Goal: Task Accomplishment & Management: Manage account settings

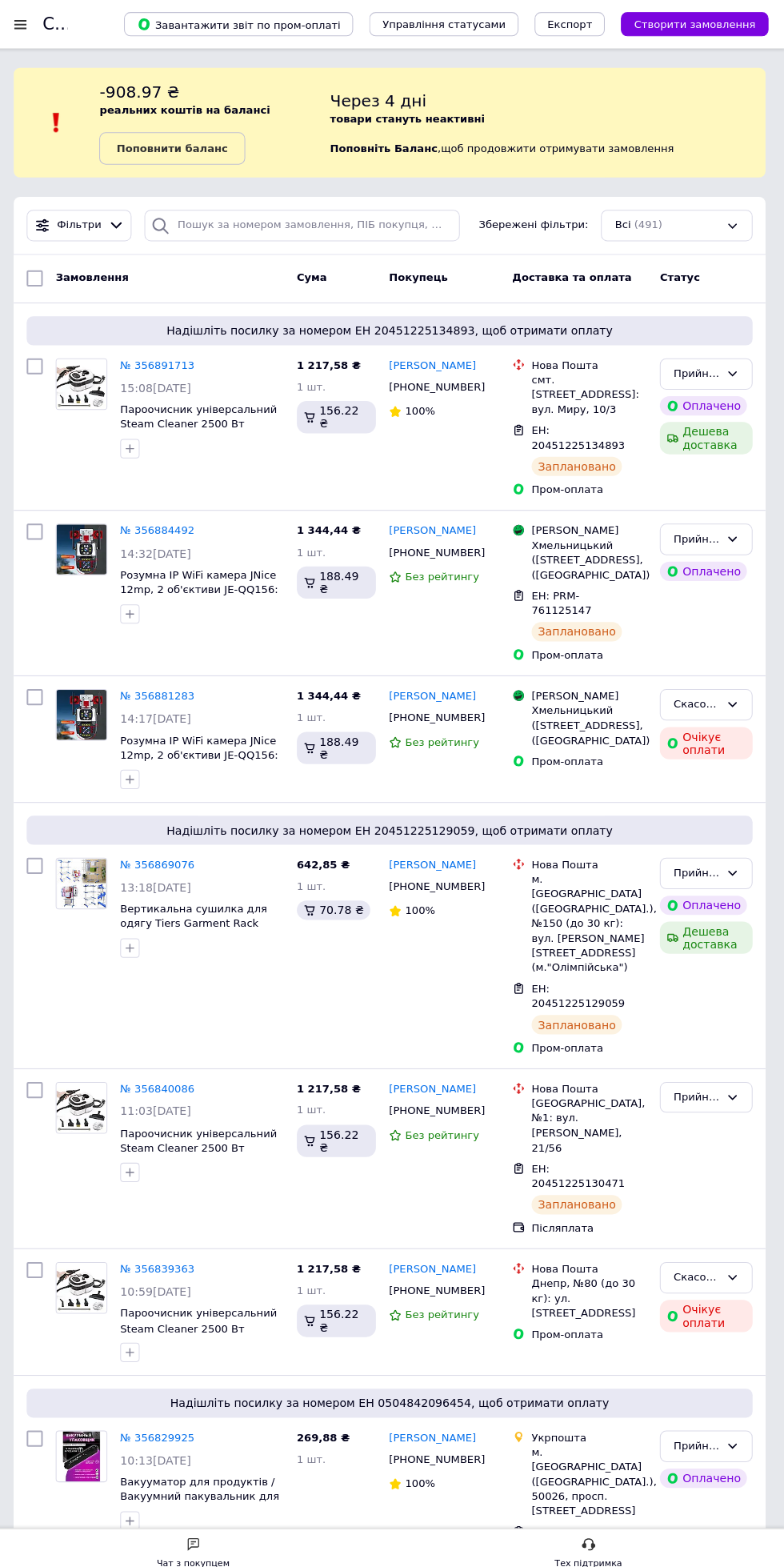
click at [165, 150] on b "Поповнити баланс" at bounding box center [176, 146] width 110 height 12
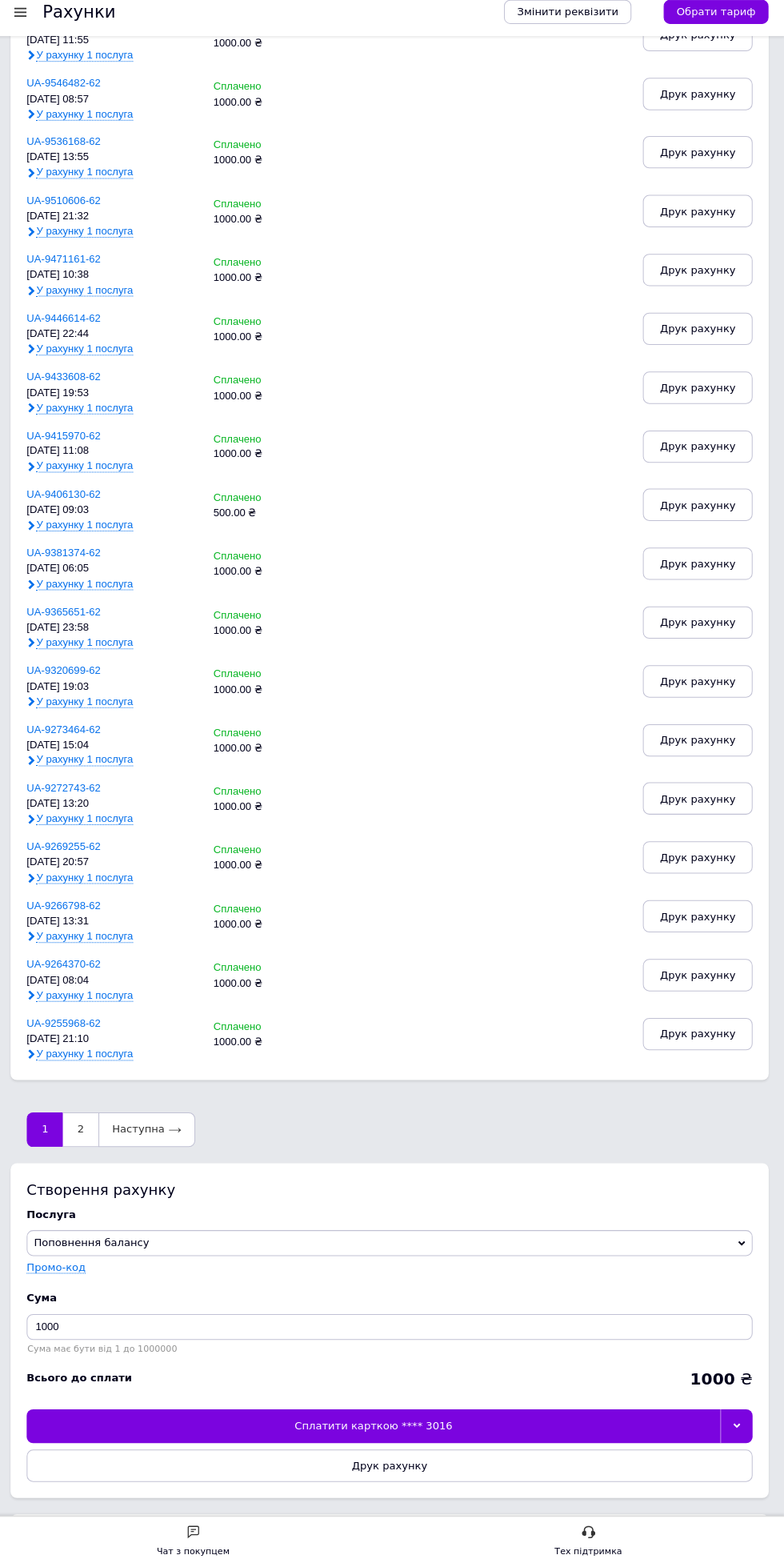
scroll to position [280, 0]
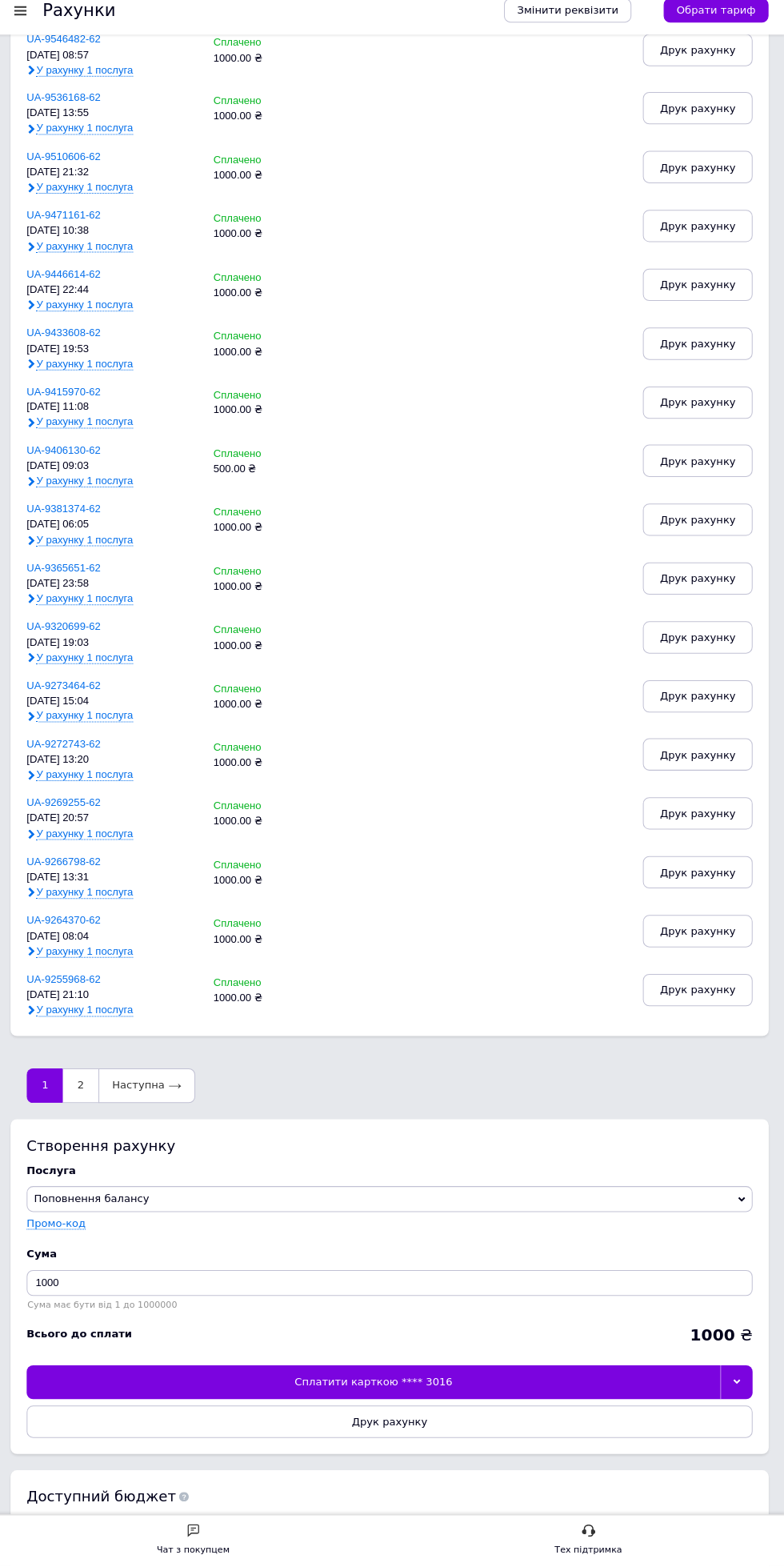
click at [736, 1383] on icon at bounding box center [736, 1384] width 7 height 5
click at [74, 1450] on div "Сплатити іншою карткою" at bounding box center [392, 1452] width 703 height 15
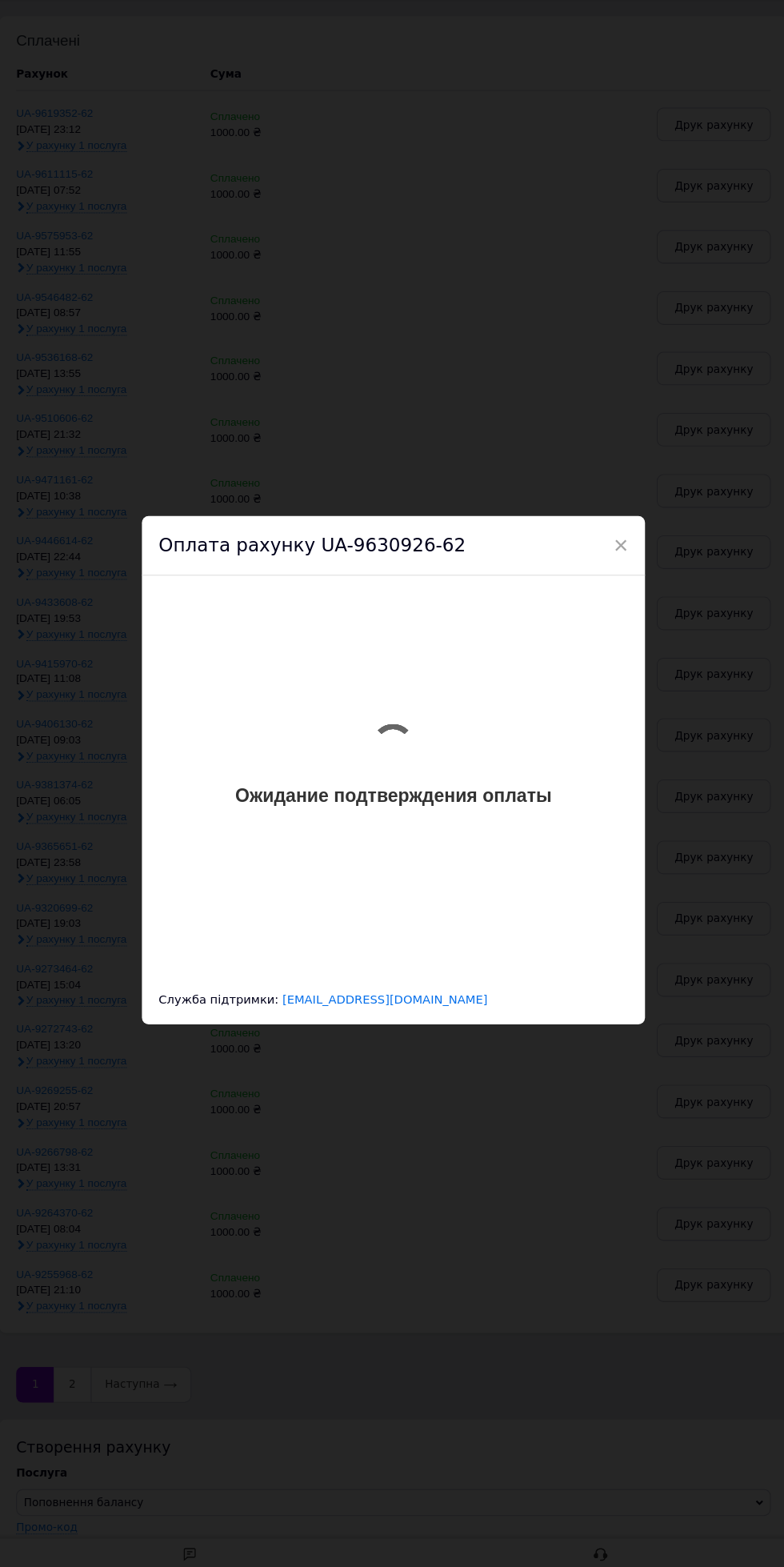
scroll to position [0, 0]
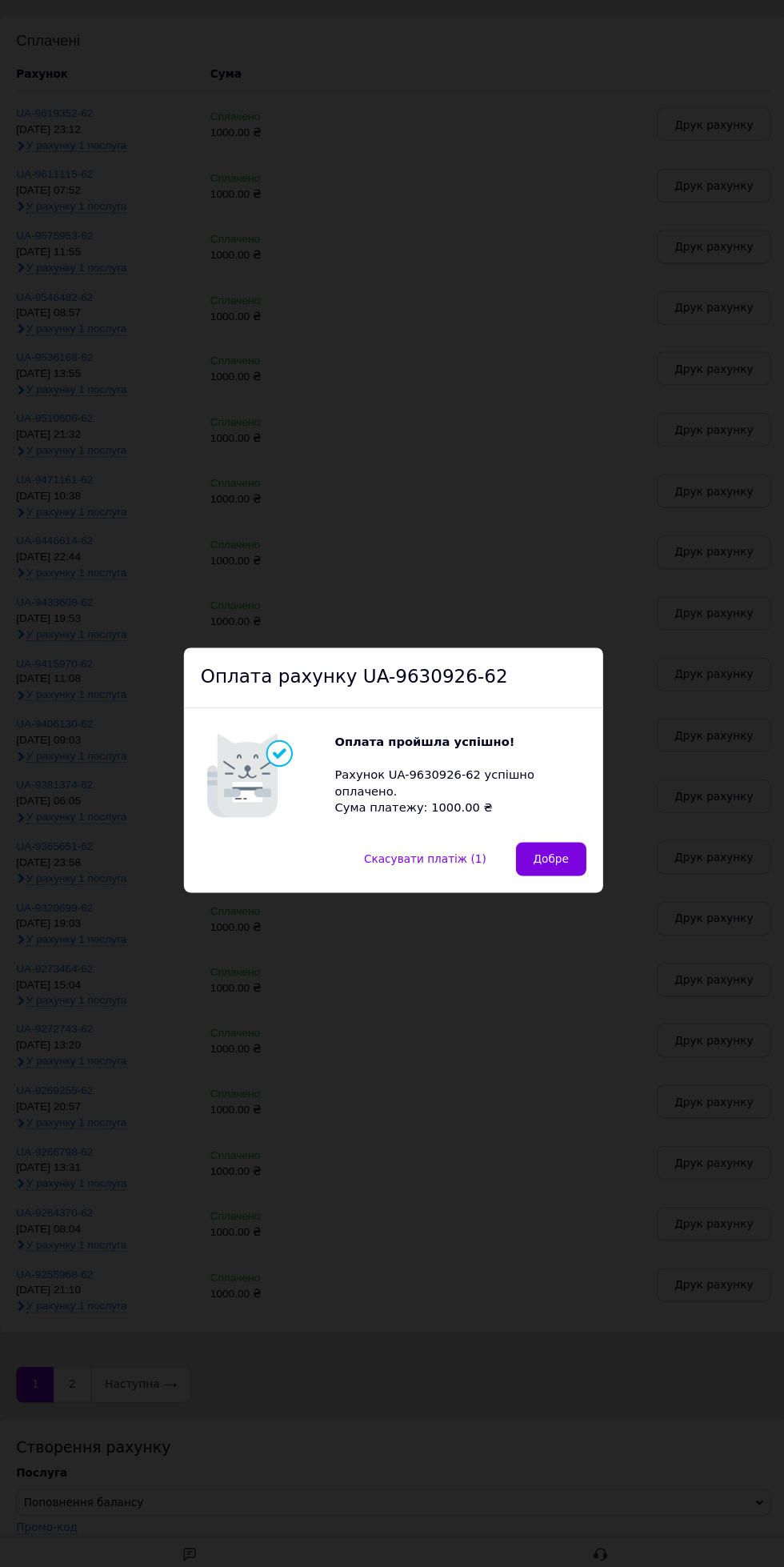
click at [549, 875] on button "Добре" at bounding box center [542, 868] width 67 height 32
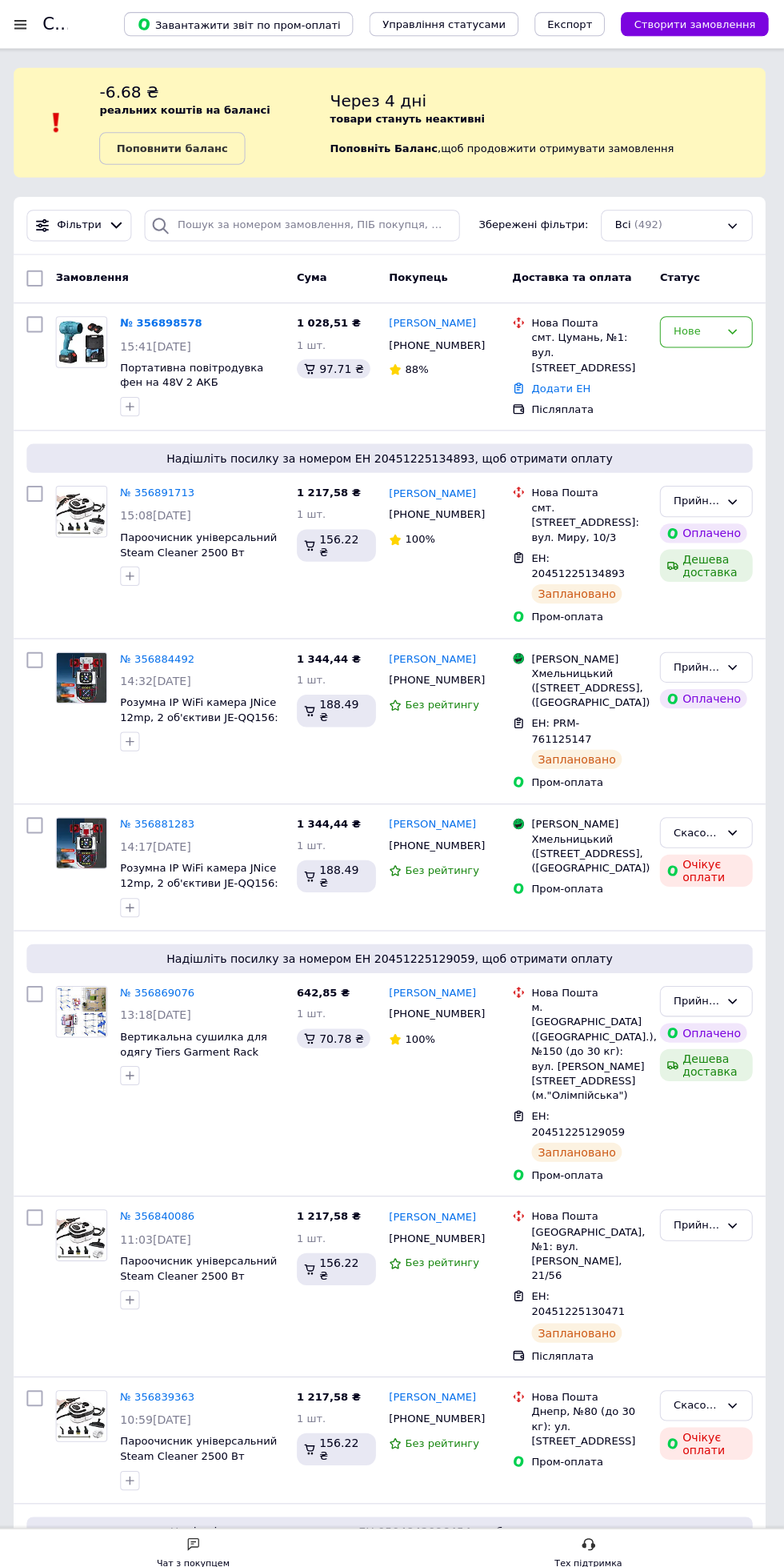
click at [170, 495] on link "№ 356891713" at bounding box center [162, 488] width 74 height 12
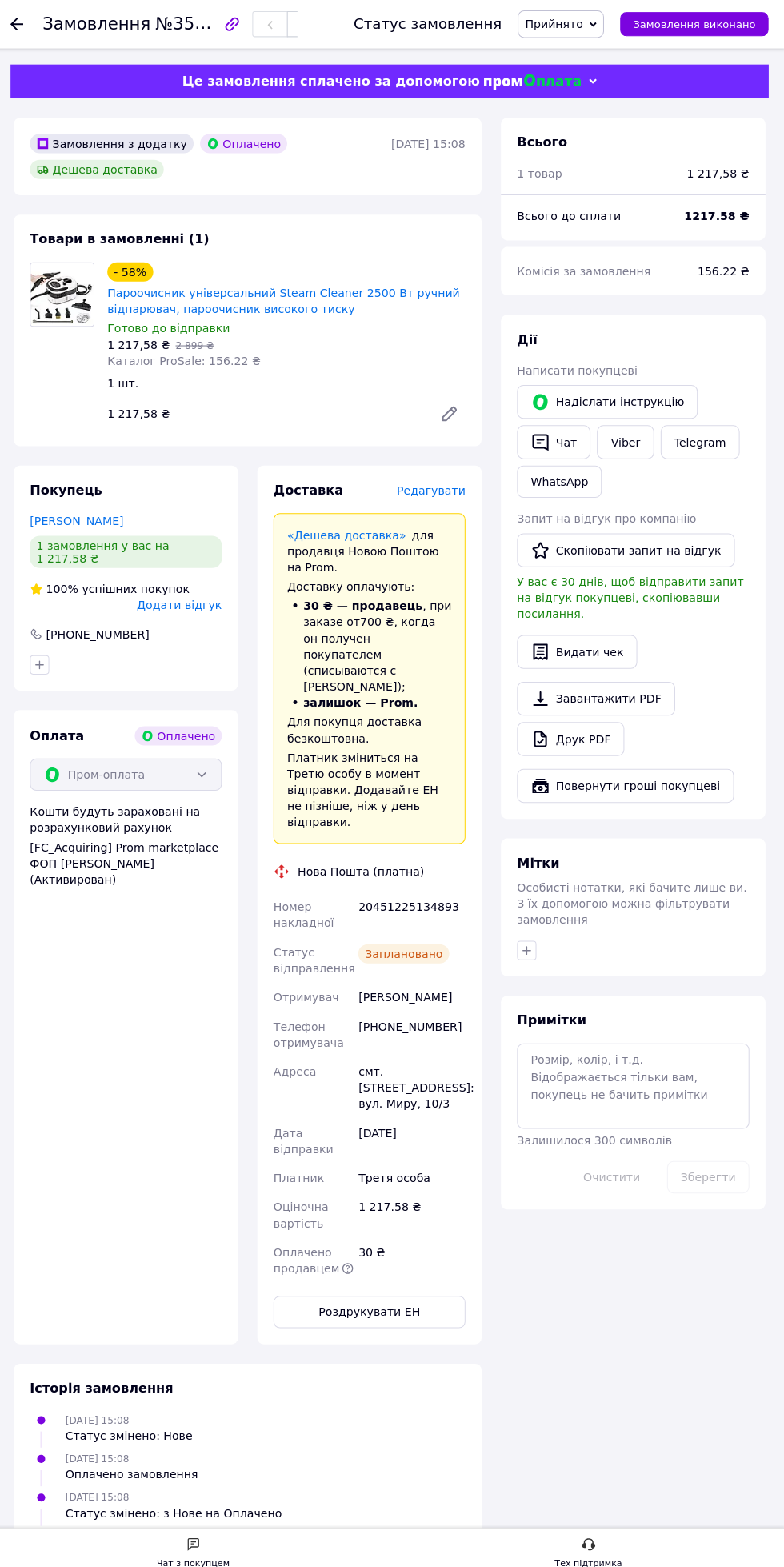
click at [419, 481] on span "Редагувати" at bounding box center [433, 487] width 68 height 13
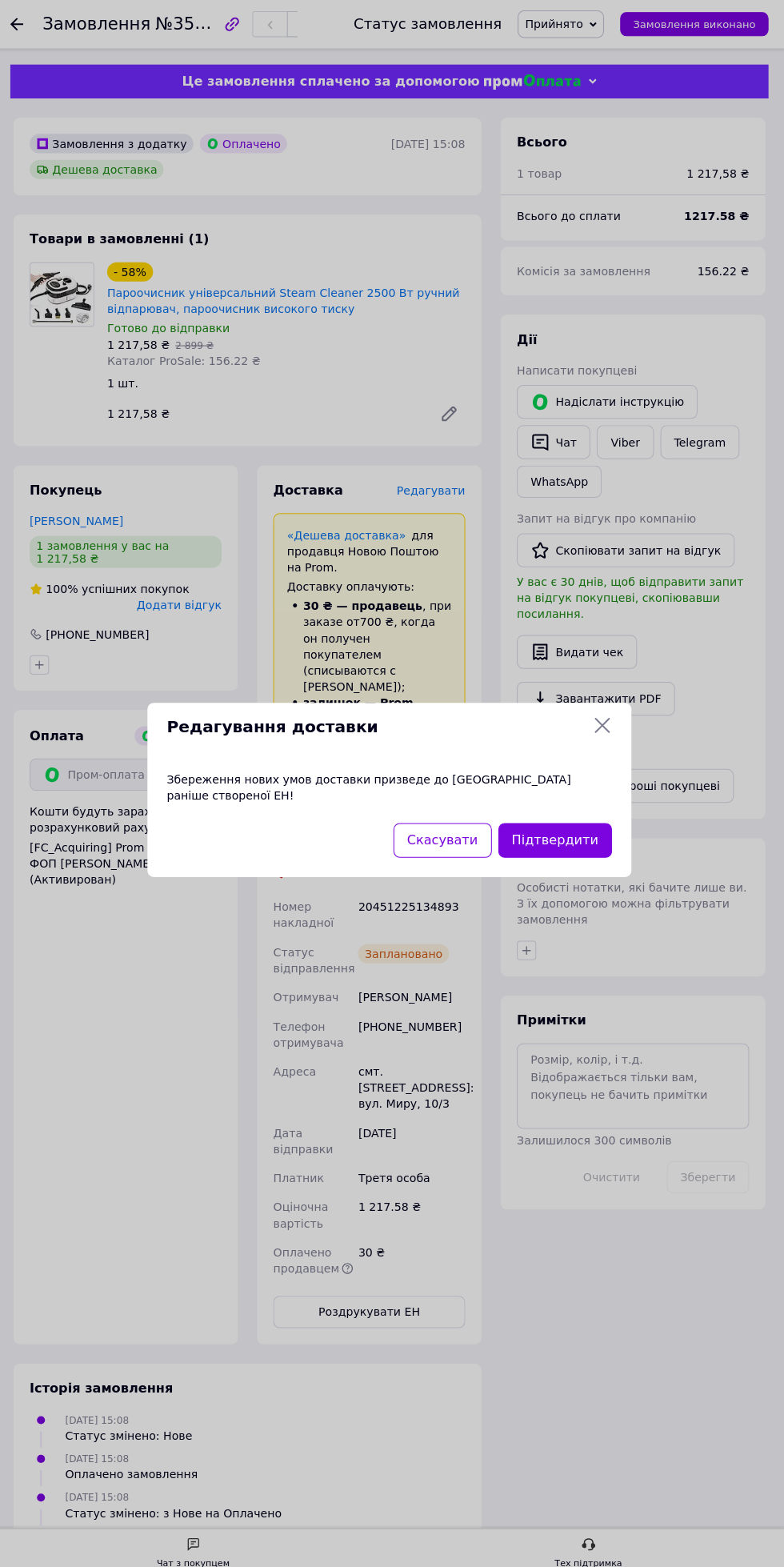
click at [560, 820] on button "Підтвердити" at bounding box center [556, 834] width 113 height 35
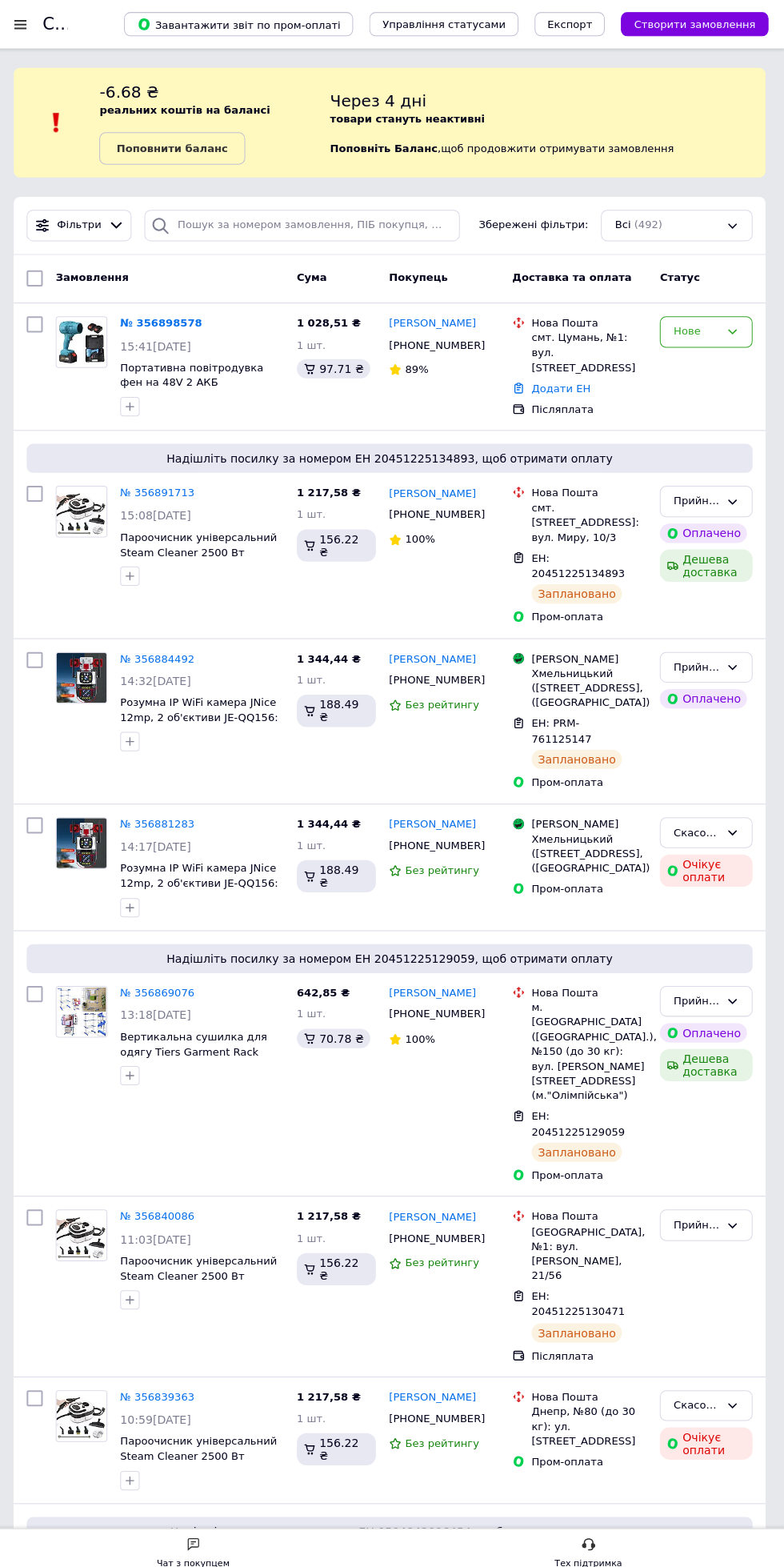
click at [743, 1527] on span "Надішліть посилку за номером ЕН 0504842096454, щоб отримати оплату" at bounding box center [392, 1518] width 708 height 16
click at [749, 1533] on div "Надішліть посилку за номером ЕН 0504842096454, щоб отримати оплату" at bounding box center [392, 1518] width 720 height 29
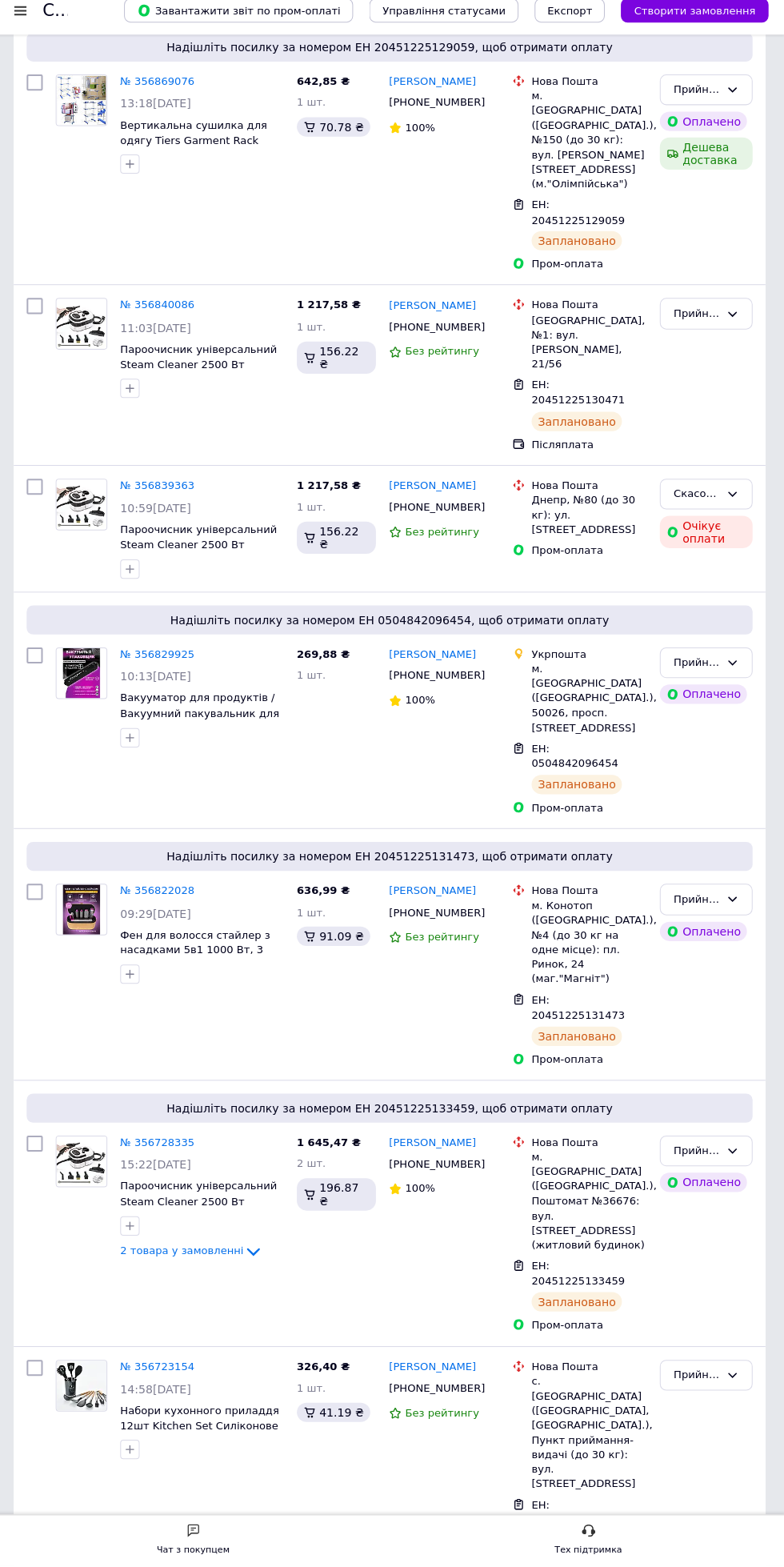
scroll to position [893, 0]
click at [247, 1262] on icon at bounding box center [256, 1252] width 19 height 19
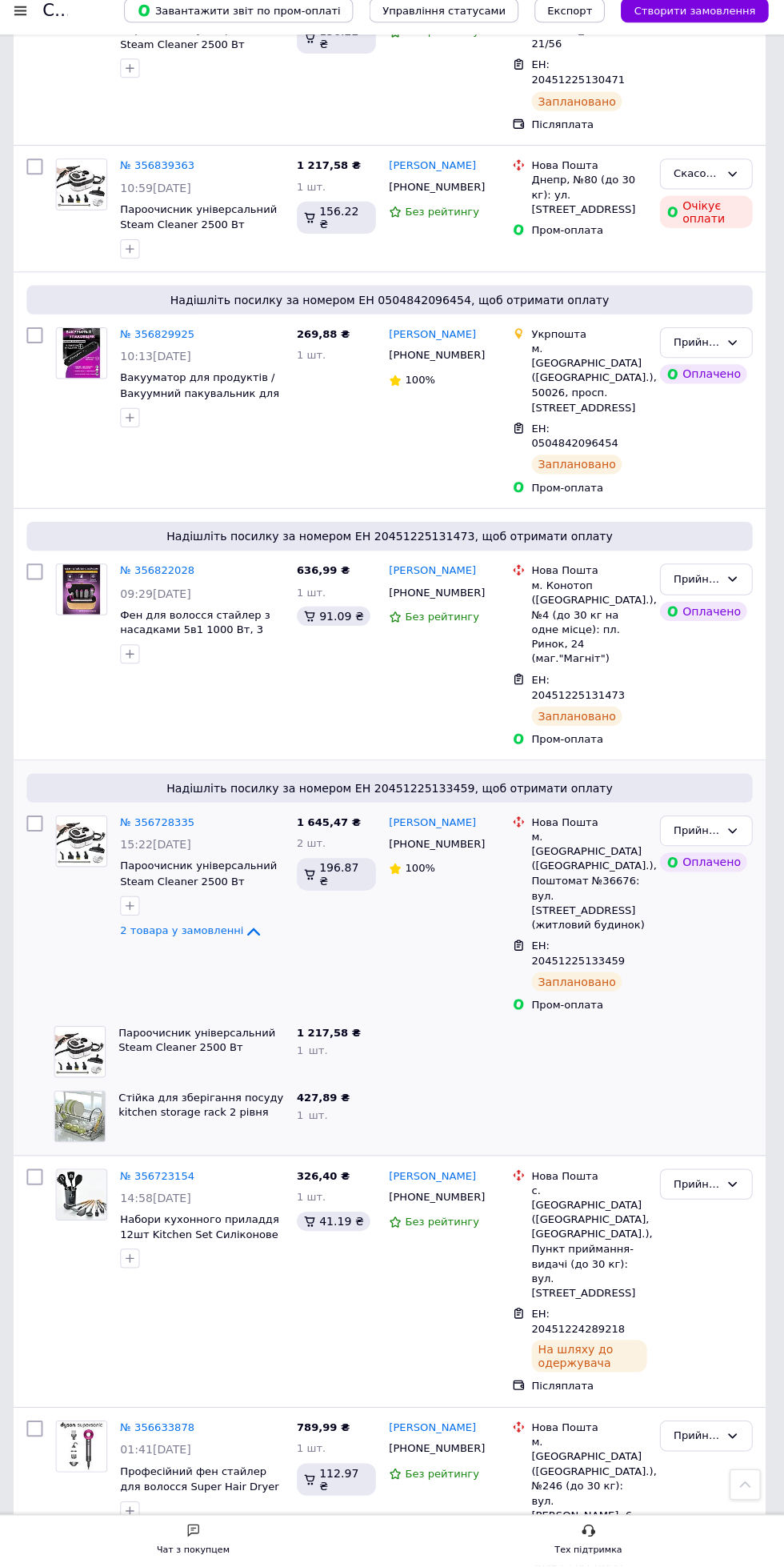
scroll to position [1241, 0]
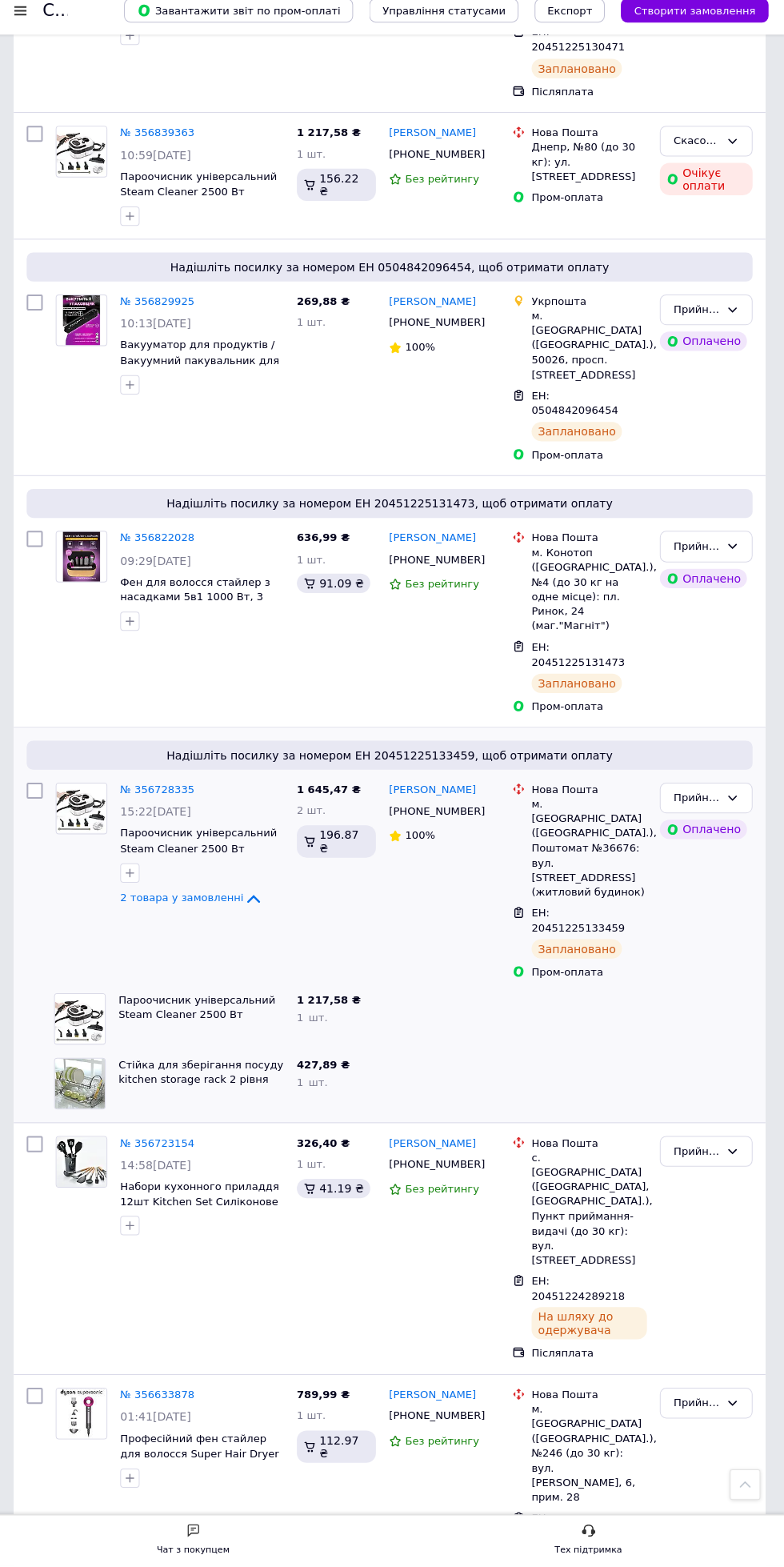
click at [182, 910] on span "2 товара у замовленні" at bounding box center [186, 904] width 122 height 12
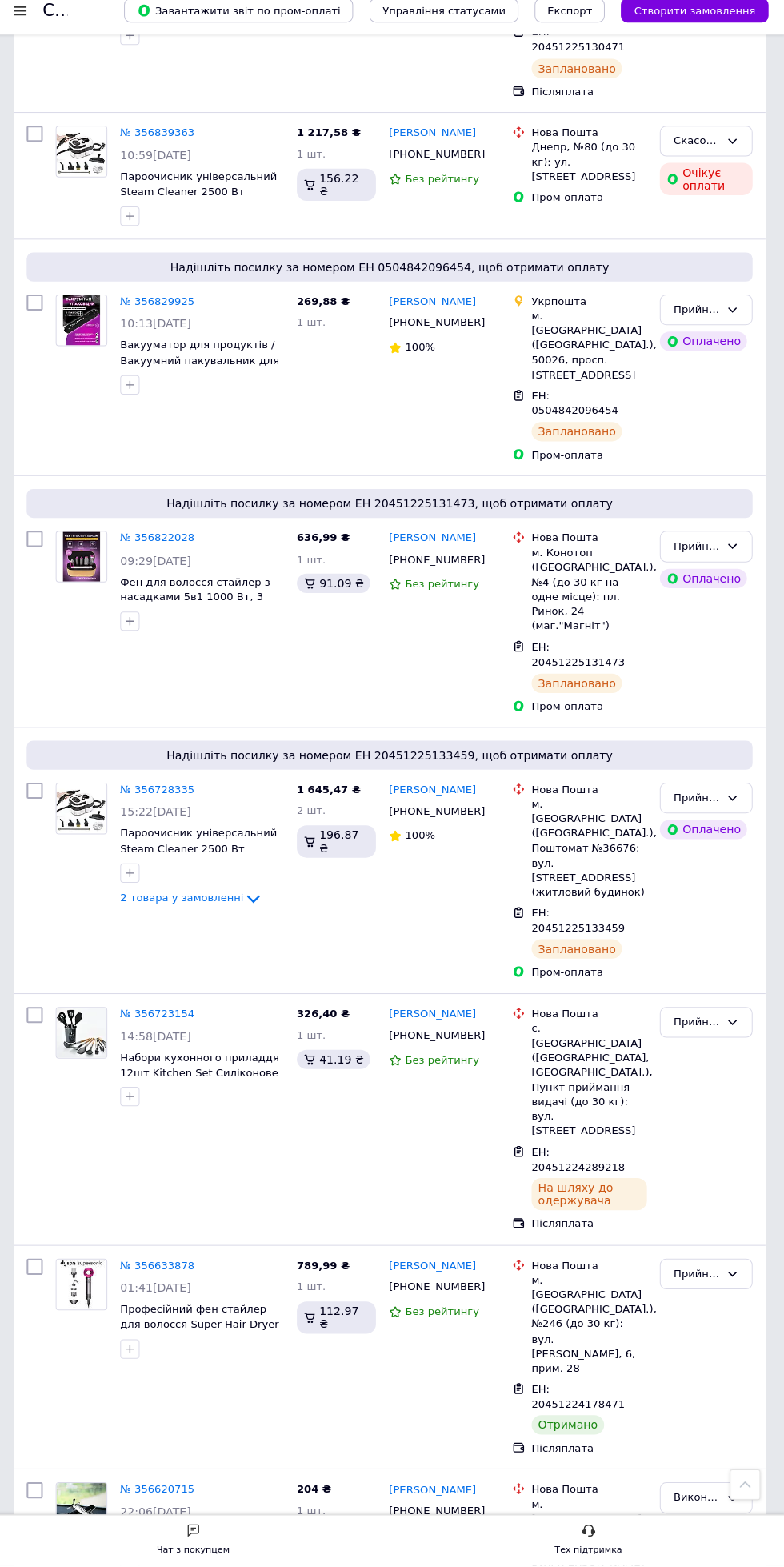
click at [209, 910] on span "2 товара у замовленні" at bounding box center [186, 904] width 122 height 12
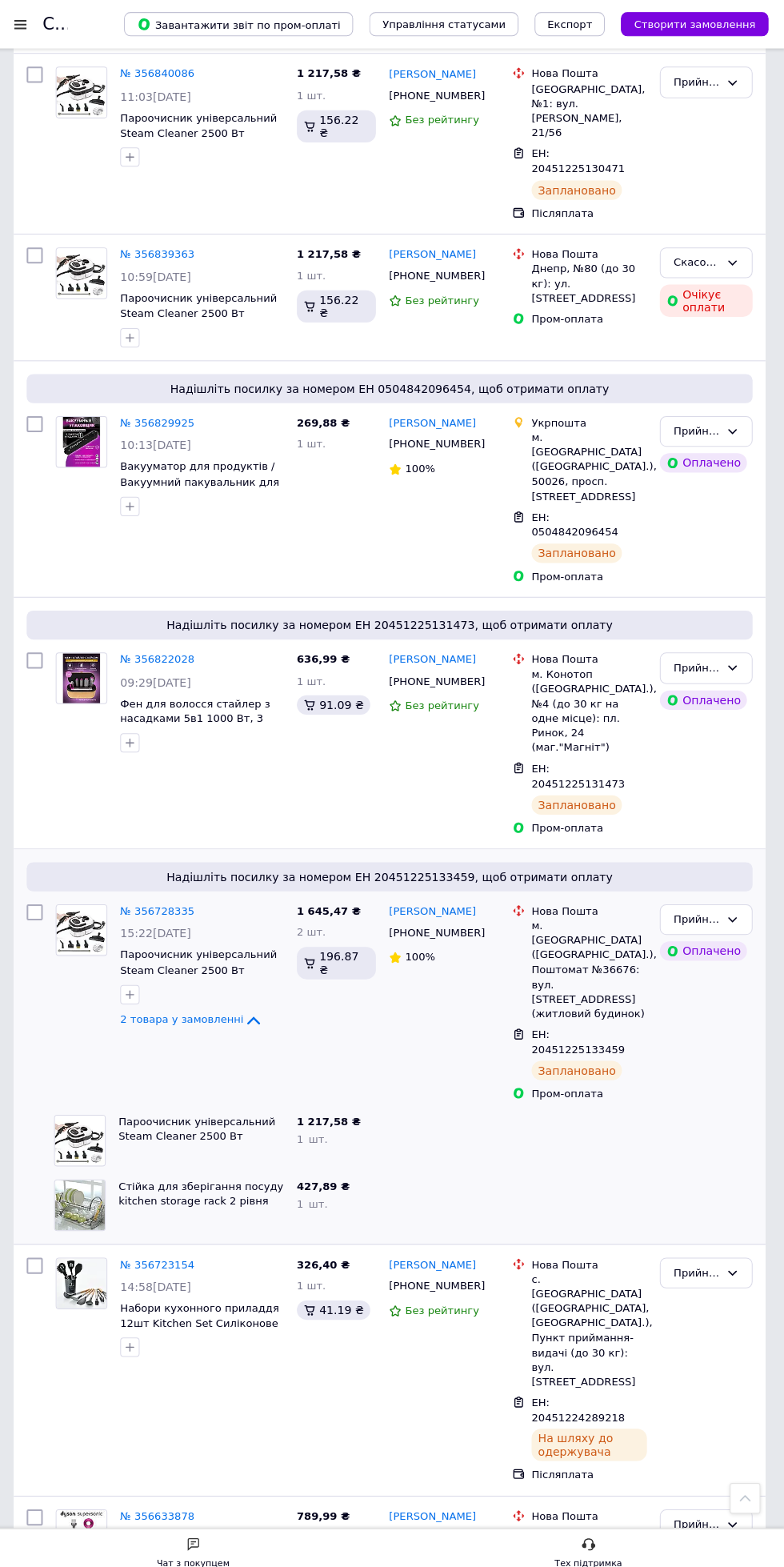
scroll to position [1075, 0]
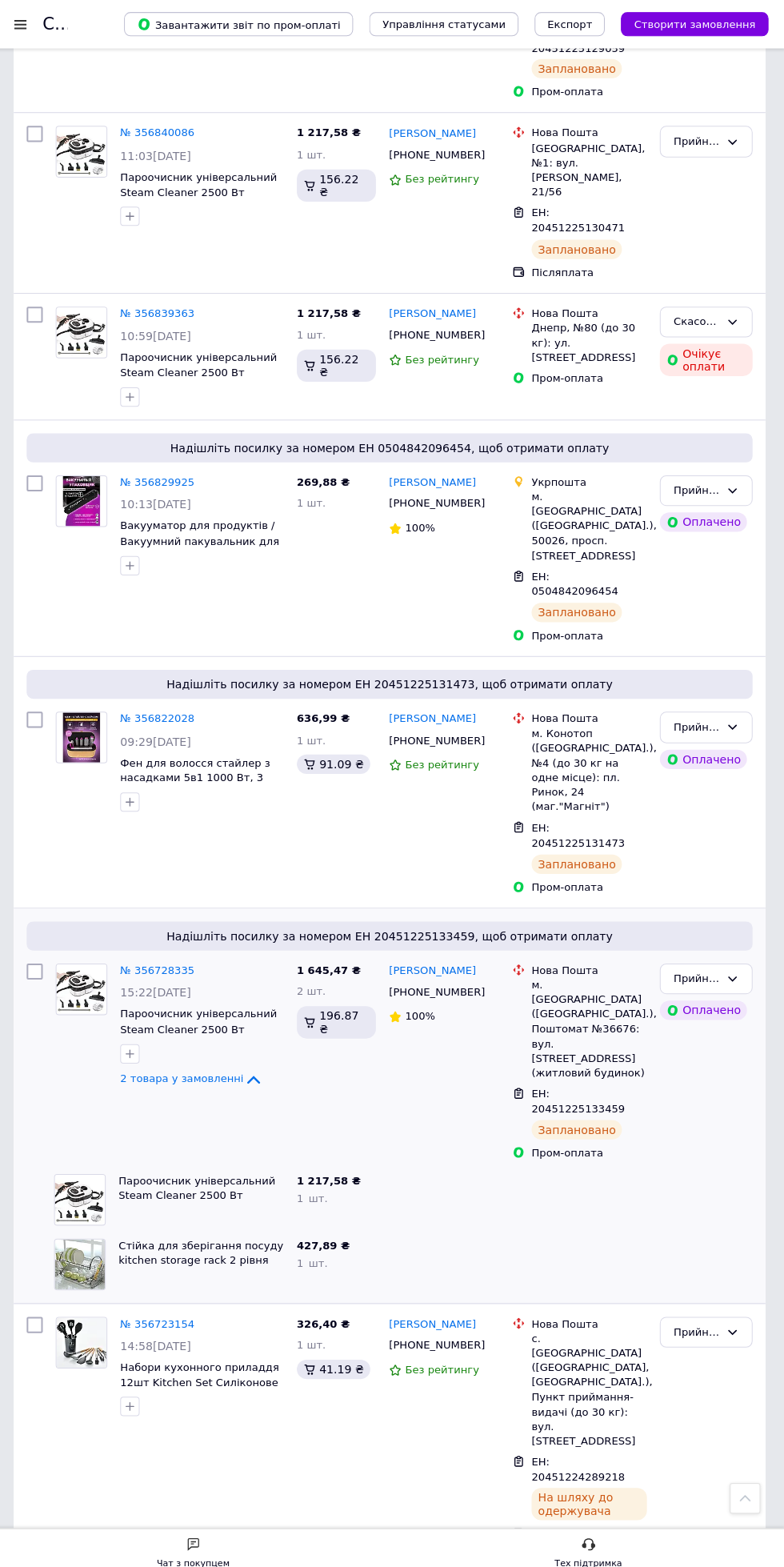
click at [247, 1080] on icon at bounding box center [256, 1070] width 19 height 19
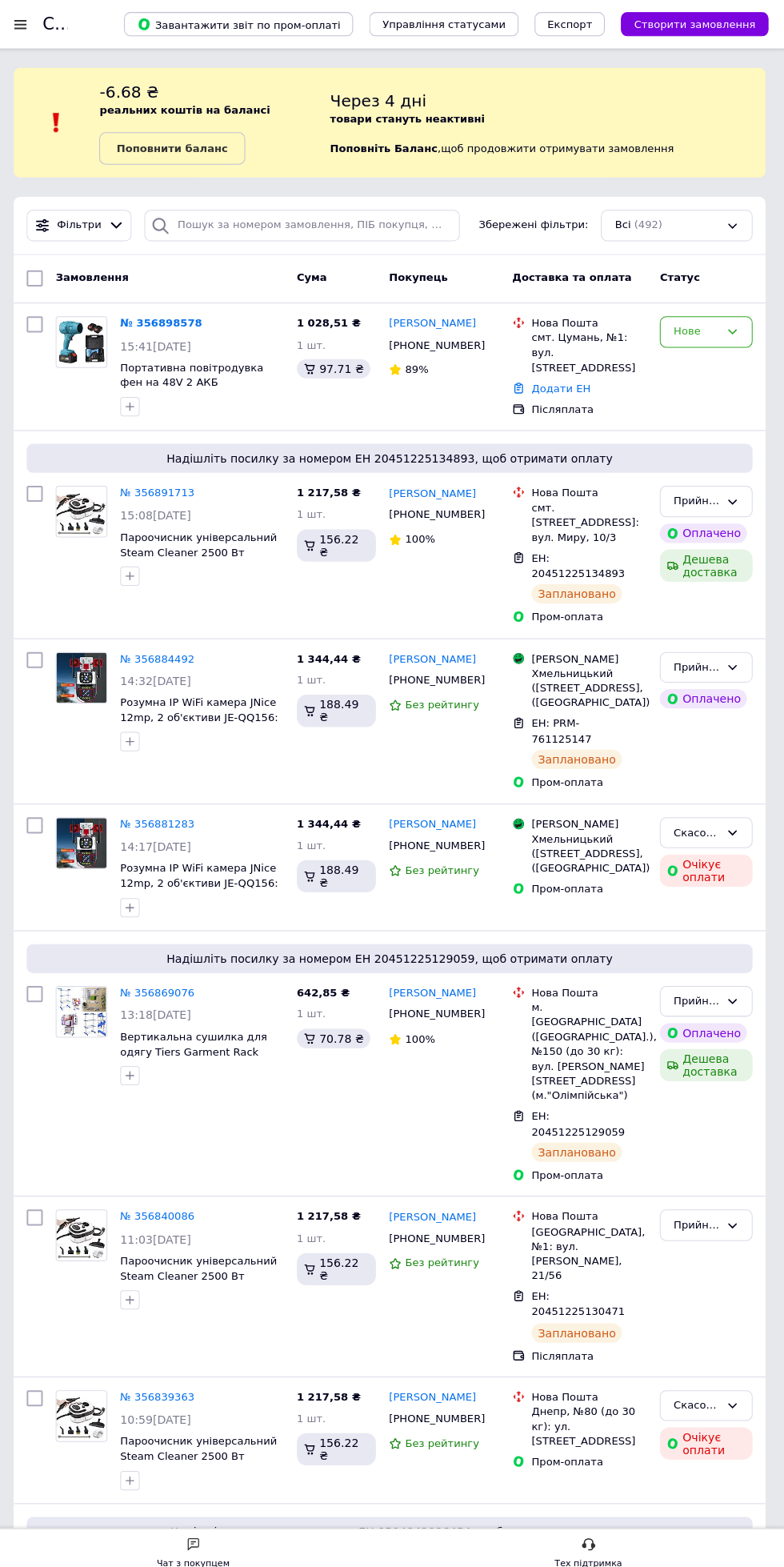
scroll to position [0, 0]
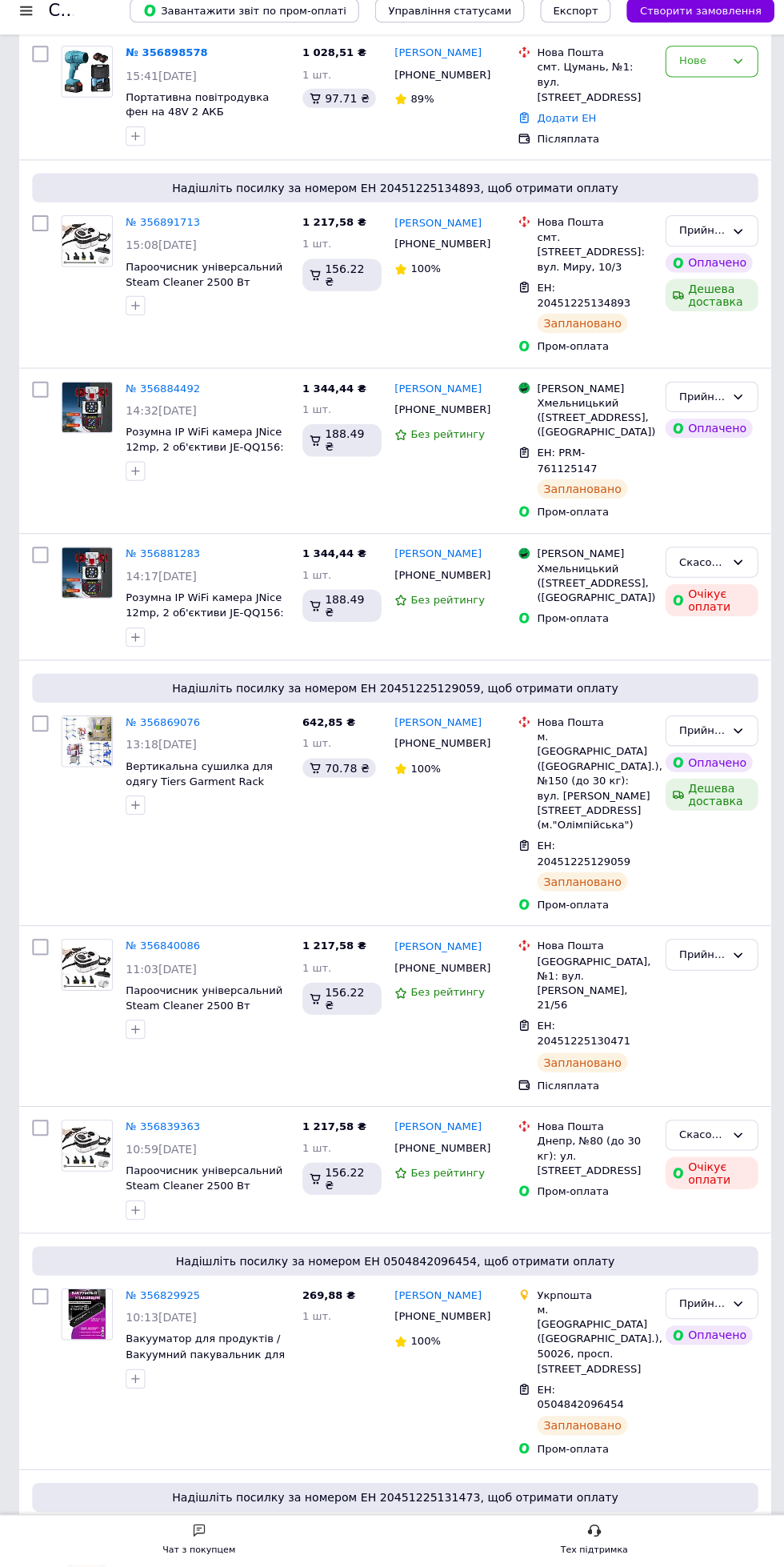
scroll to position [261, 0]
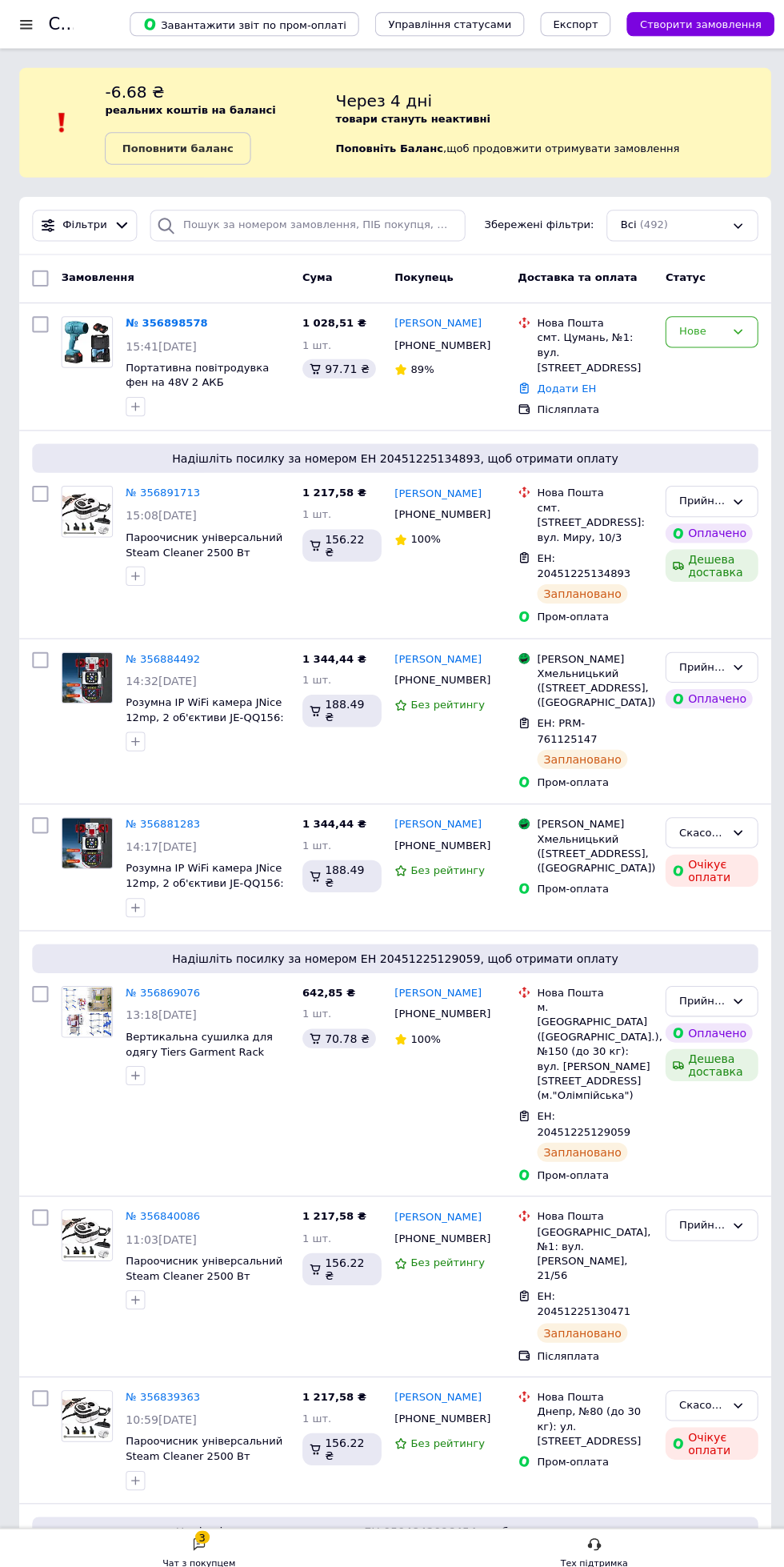
click at [694, 333] on div "Нове" at bounding box center [696, 329] width 45 height 16
click at [704, 369] on li "Прийнято" at bounding box center [706, 363] width 90 height 30
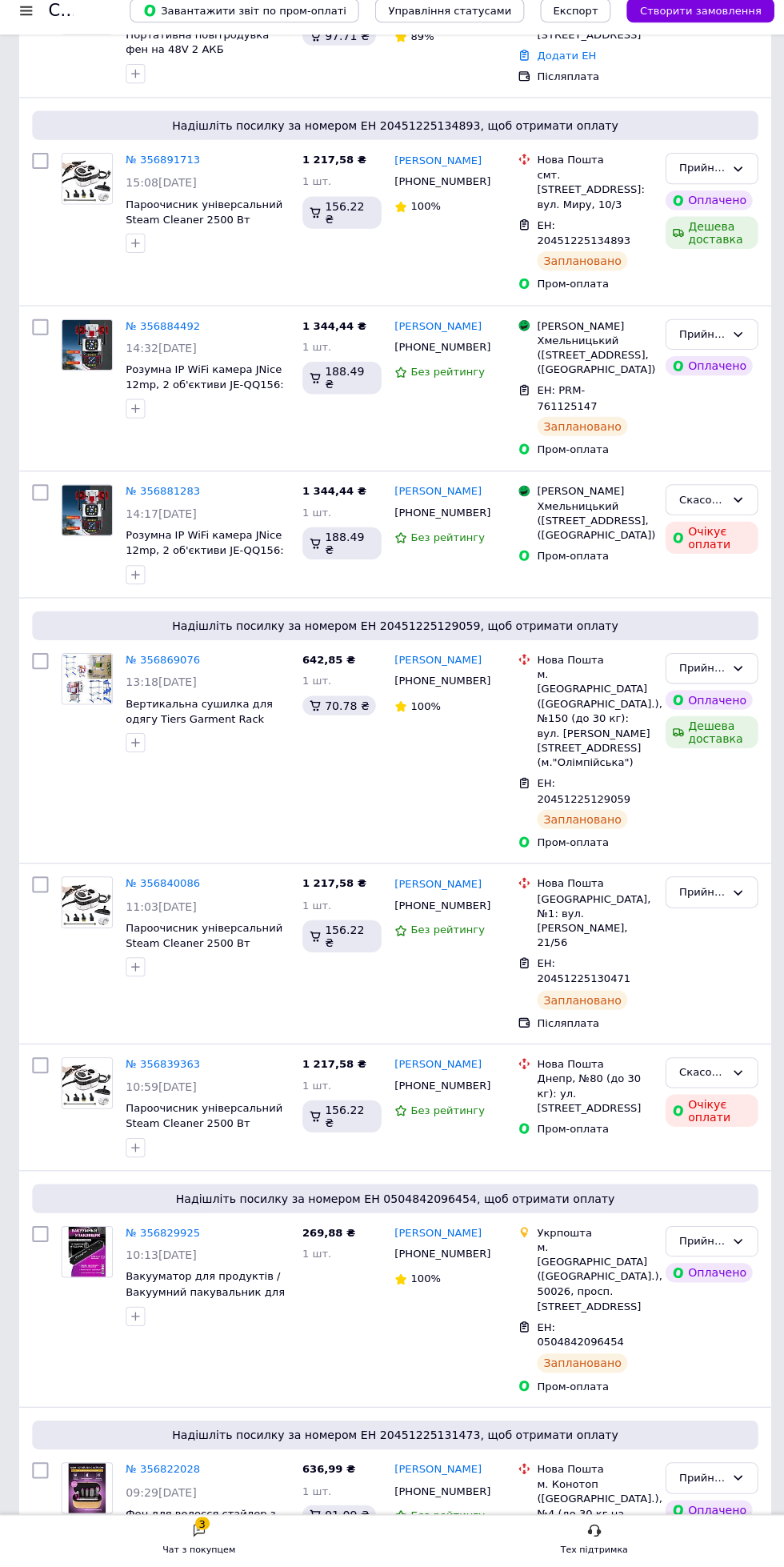
click at [189, 1566] on div at bounding box center [205, 1553] width 168 height 25
click at [199, 1531] on div "3" at bounding box center [201, 1525] width 15 height 13
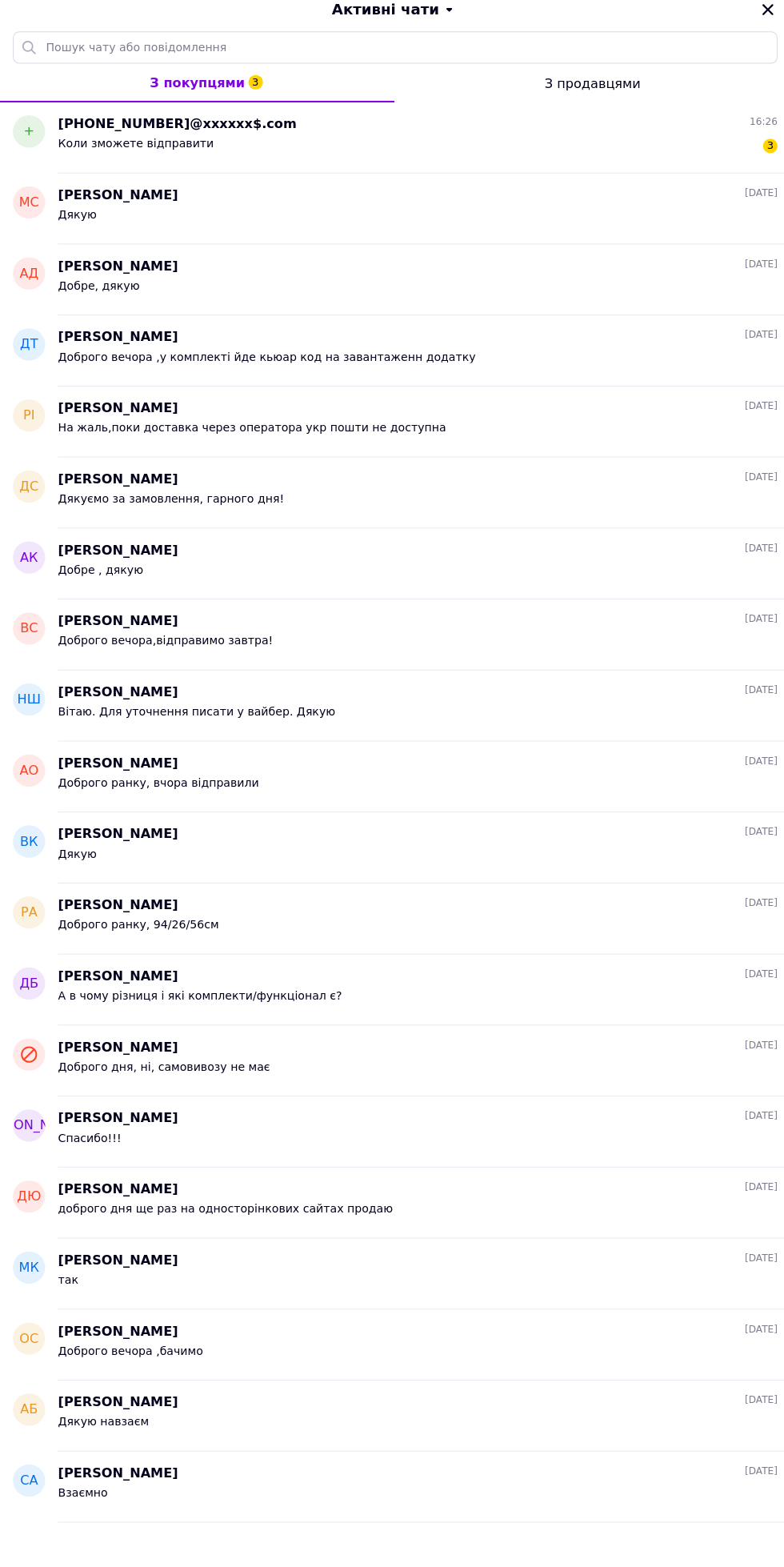
click at [127, 136] on span "+380960014133@xxxxxx$.com" at bounding box center [176, 137] width 237 height 18
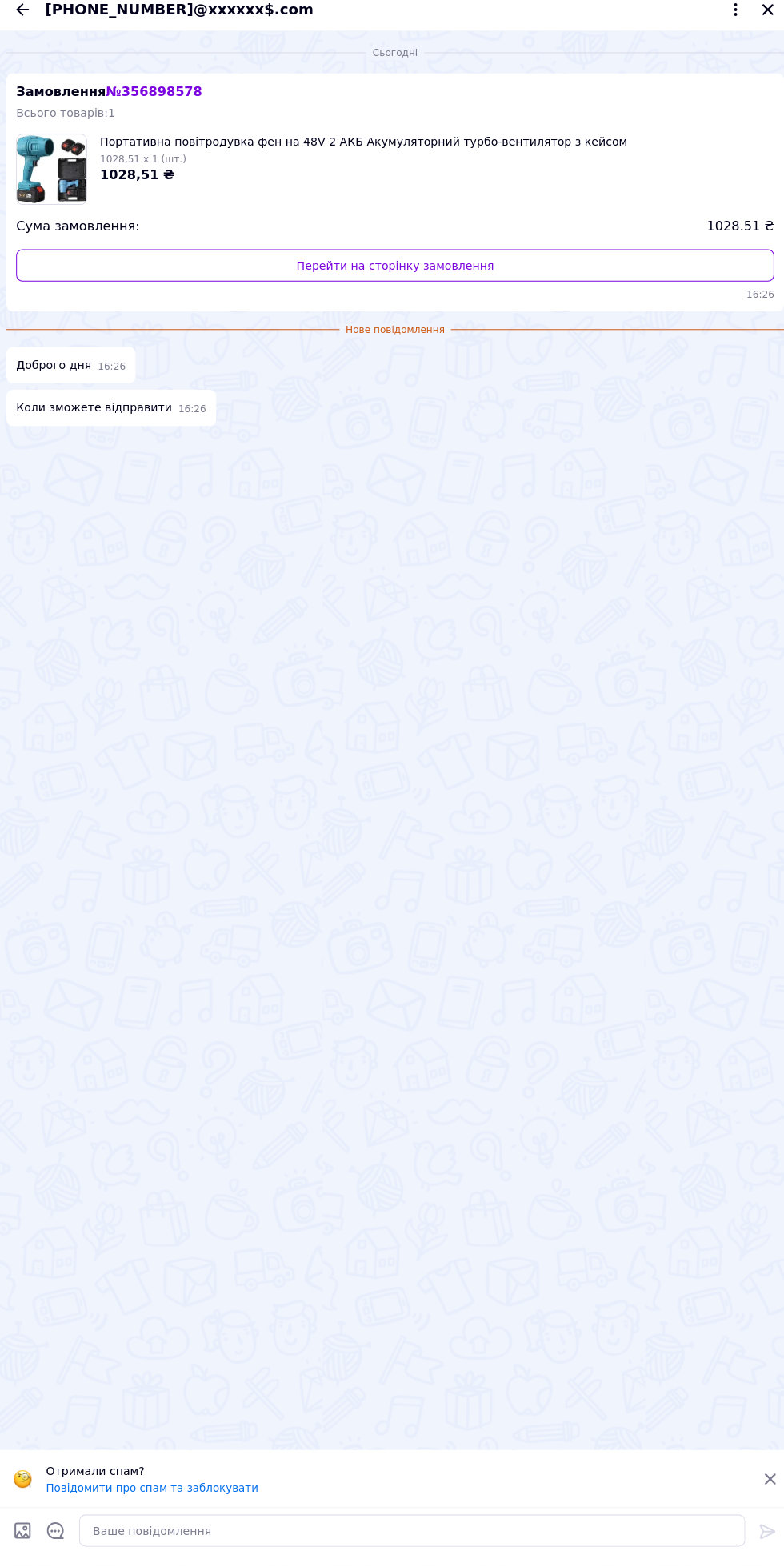
scroll to position [429, 0]
click at [122, 1532] on textarea at bounding box center [408, 1532] width 661 height 32
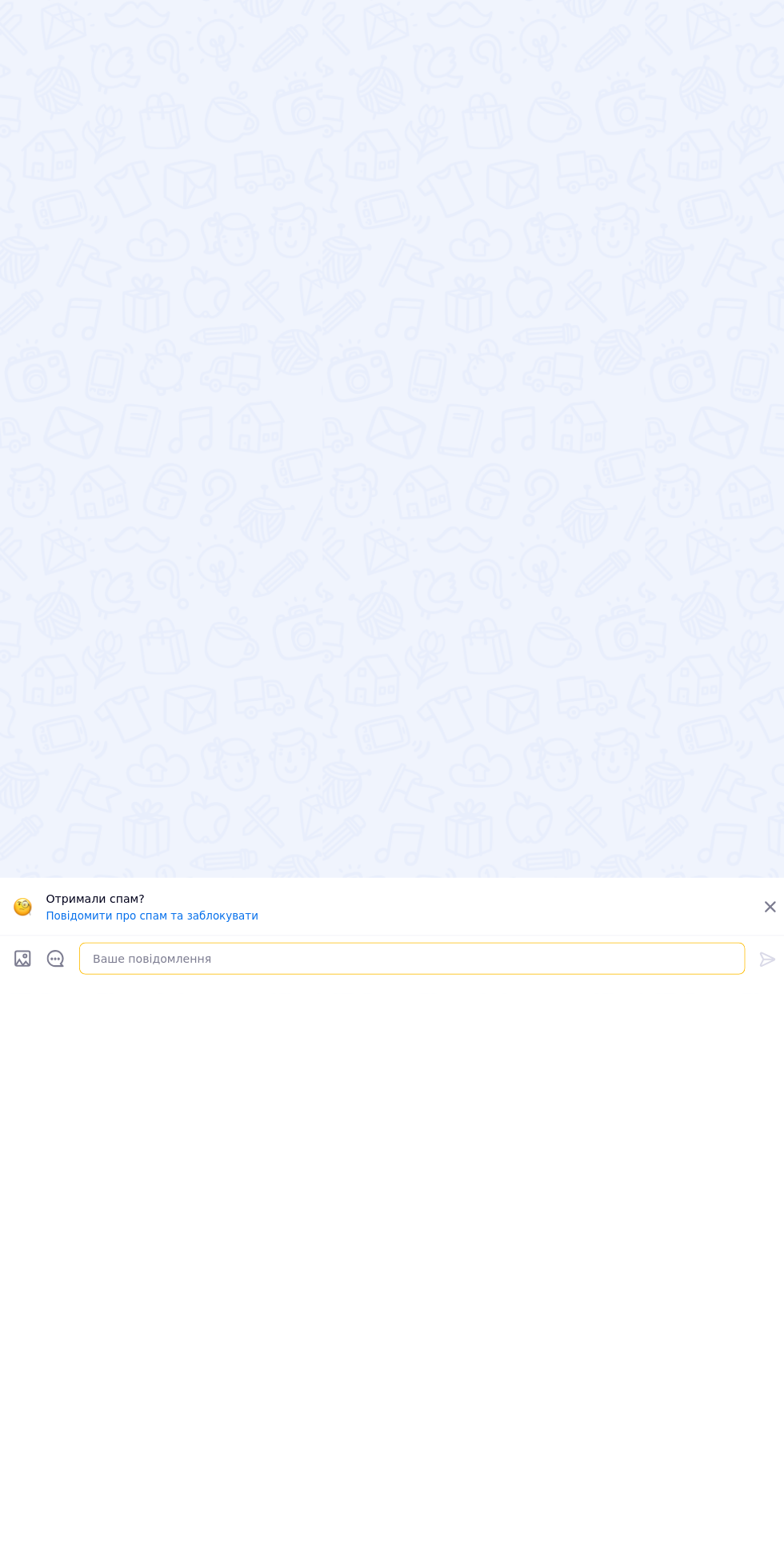
scroll to position [3361, 0]
click at [123, 1532] on textarea at bounding box center [408, 1532] width 661 height 32
type textarea "Доброго дня, завтра до 16:00 відправимо"
click at [734, 1551] on div "Доброго дня, завтра до 16:00 відправимо Доброго дня, завтра до 16:00 відправимо" at bounding box center [393, 1532] width 706 height 45
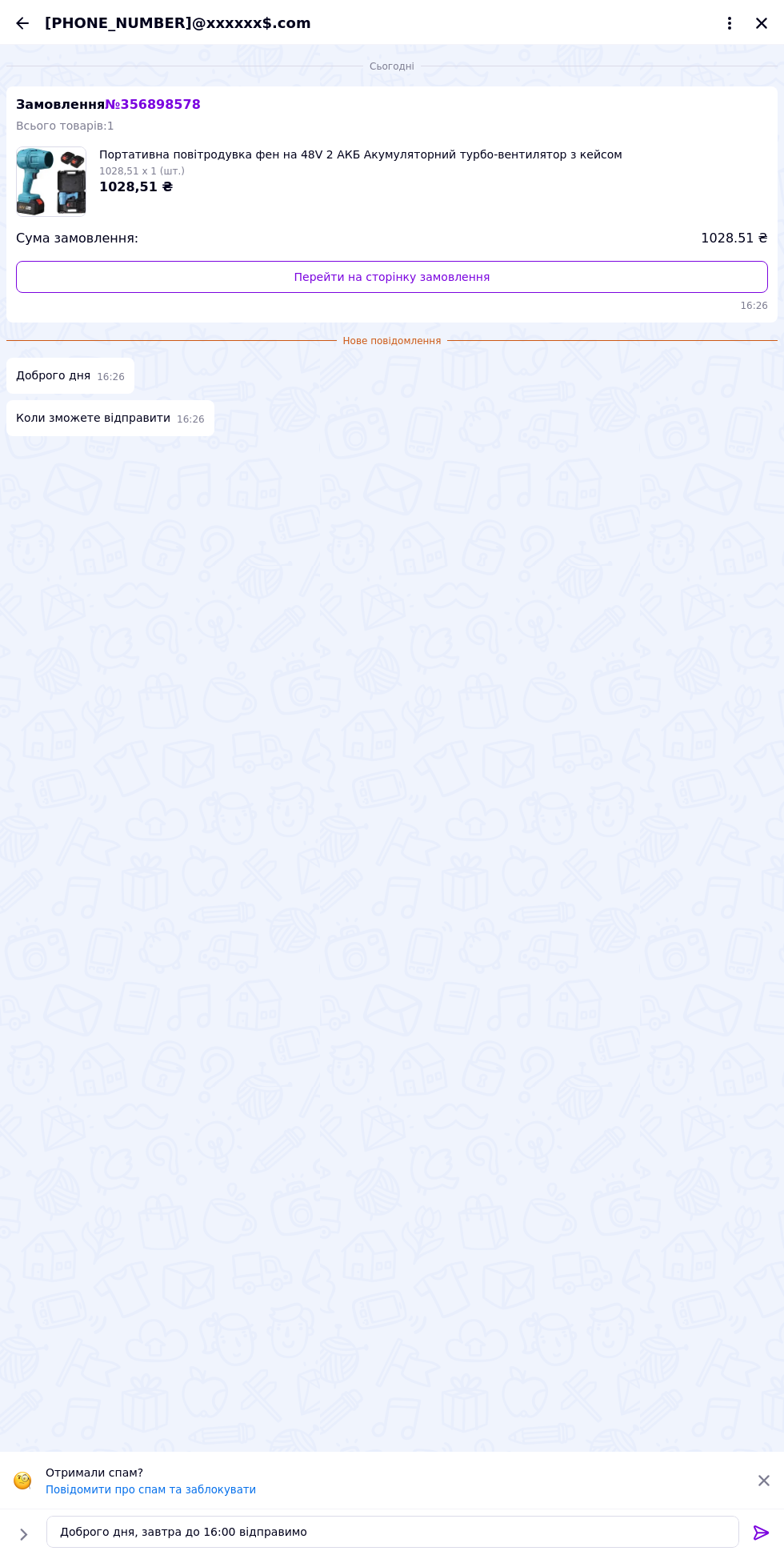
click at [748, 962] on div "Сьогодні Замовлення № 356898578 Всього товарів: 1 Портативна повітродувка фен н…" at bounding box center [392, 748] width 784 height 1407
click at [717, 1533] on textarea "Доброго дня, завтра до 16:00 відправимо" at bounding box center [392, 1532] width 693 height 32
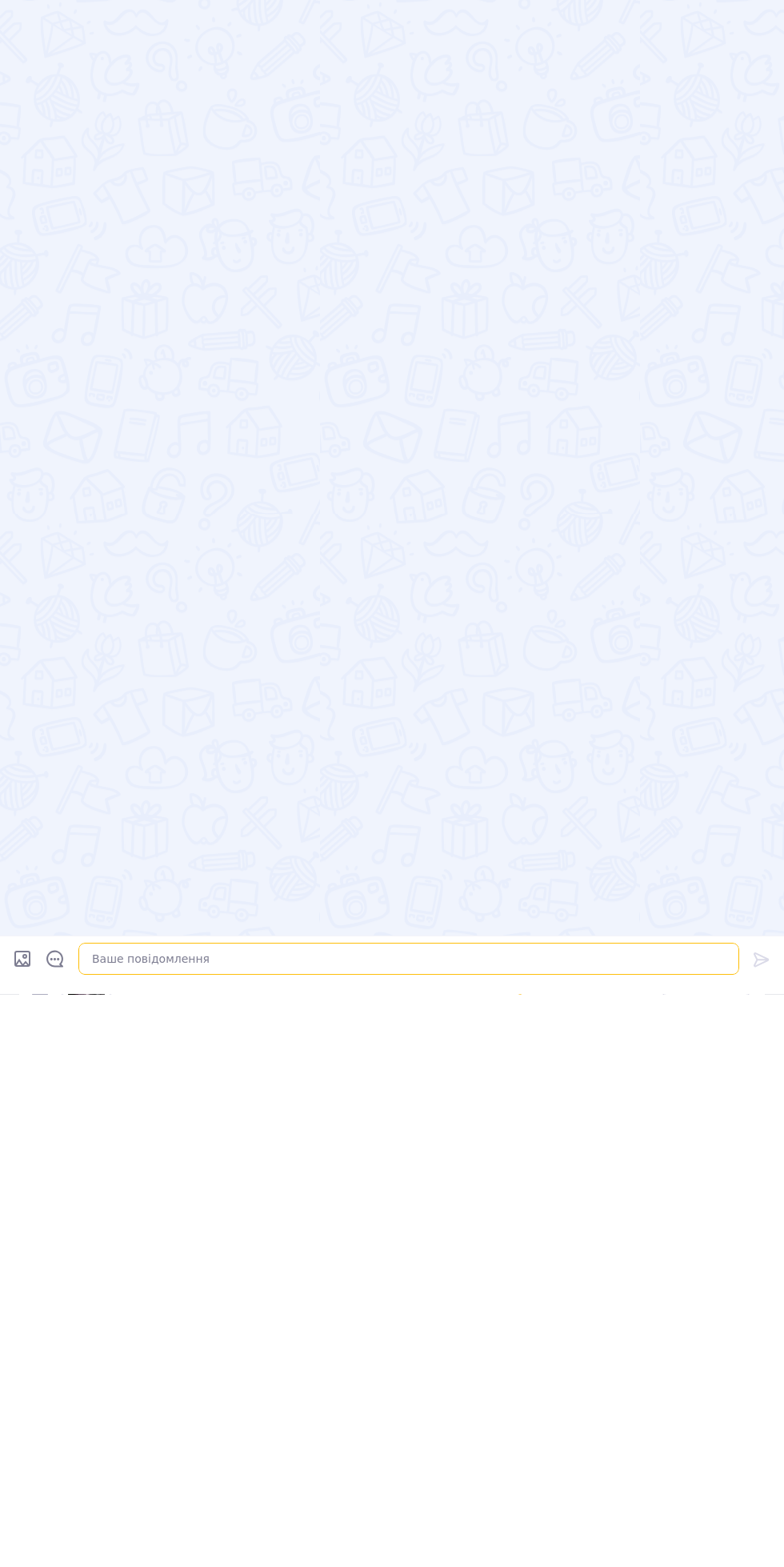
scroll to position [0, 0]
click at [167, 1533] on textarea at bounding box center [408, 1532] width 661 height 32
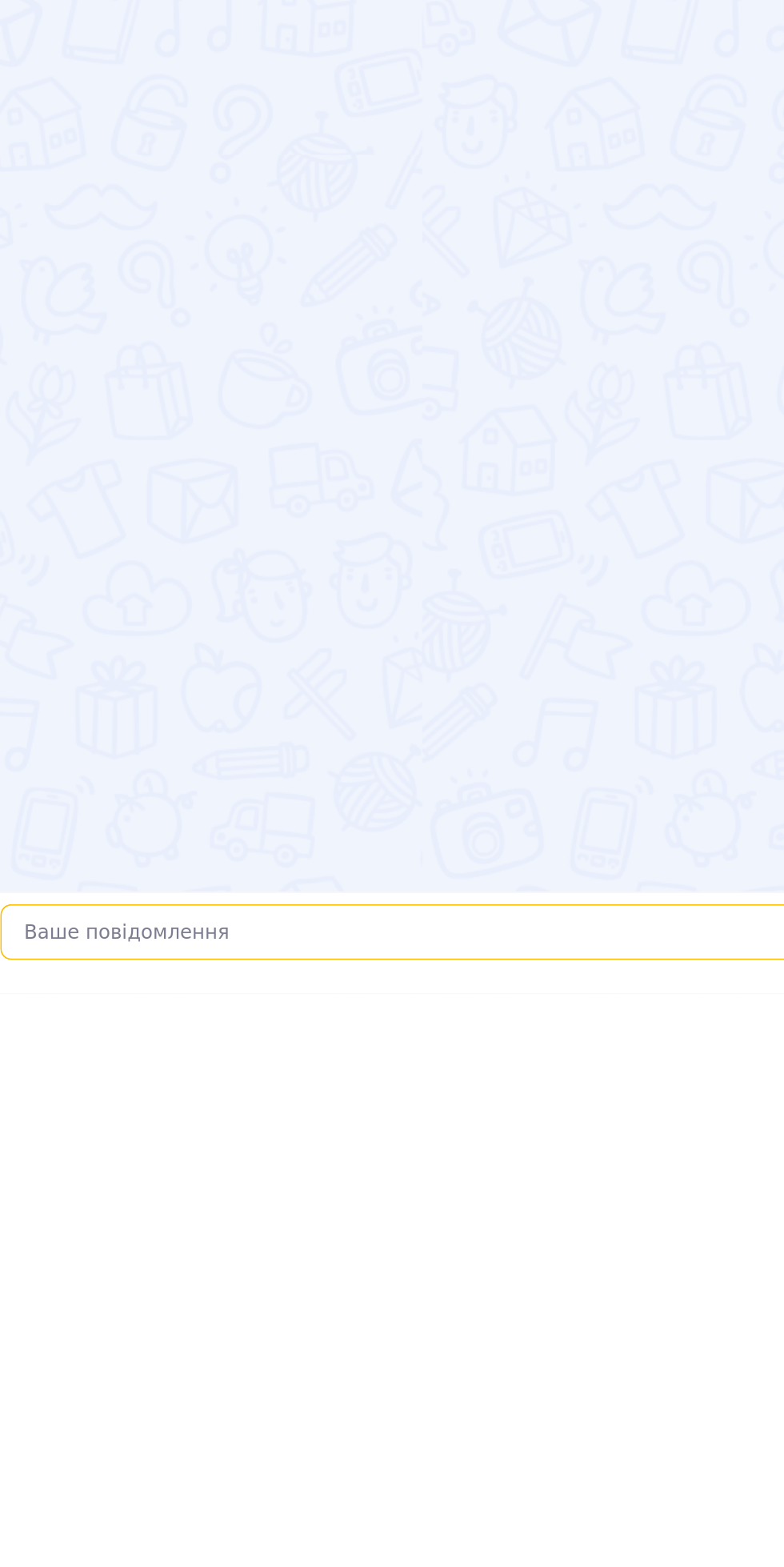
type textarea "Т"
type textarea "З"
type textarea "Перевіряємо наявність ,можливо саме в синьому кольорі закін"
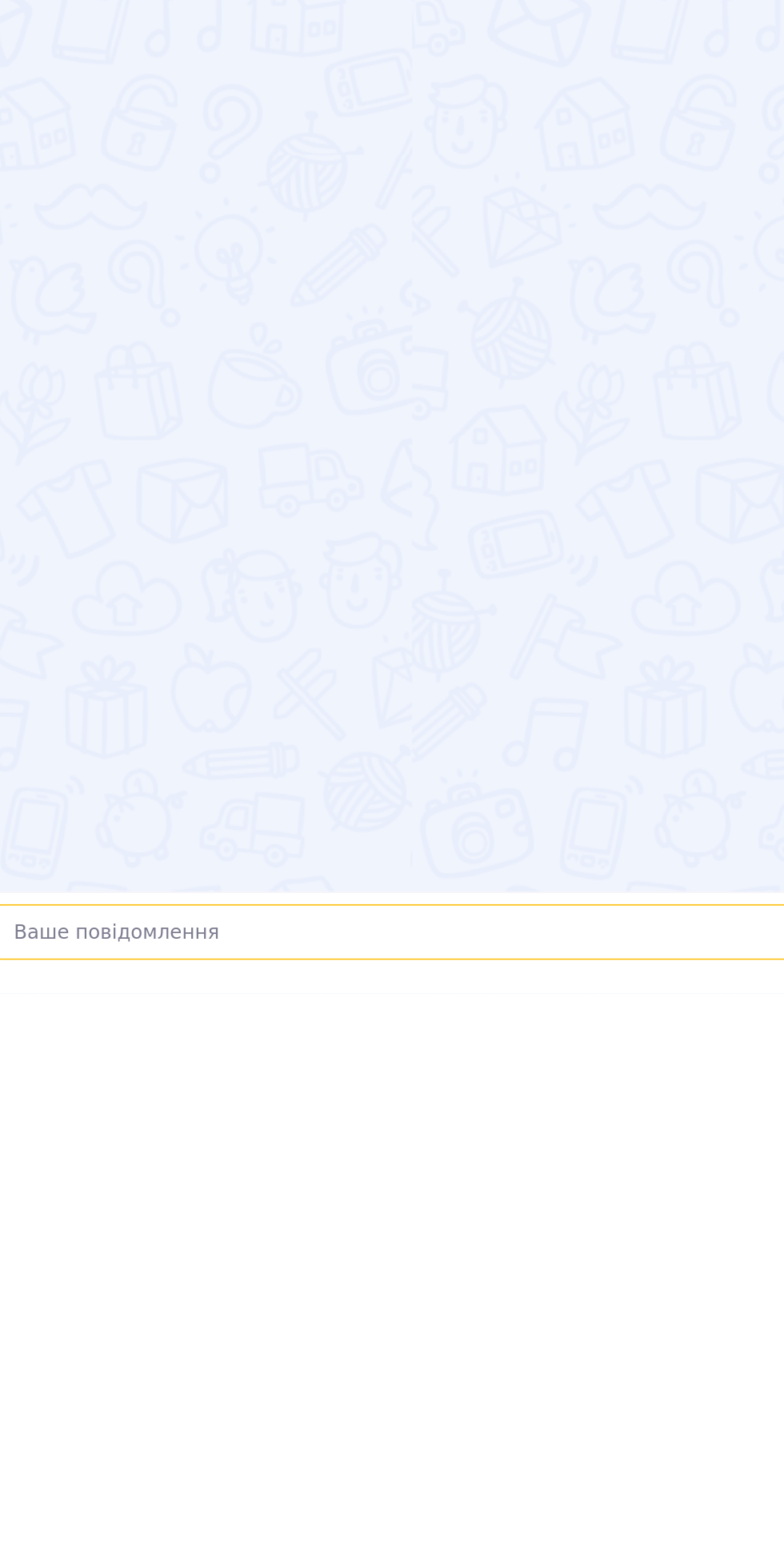
scroll to position [0, 0]
type textarea "Ч"
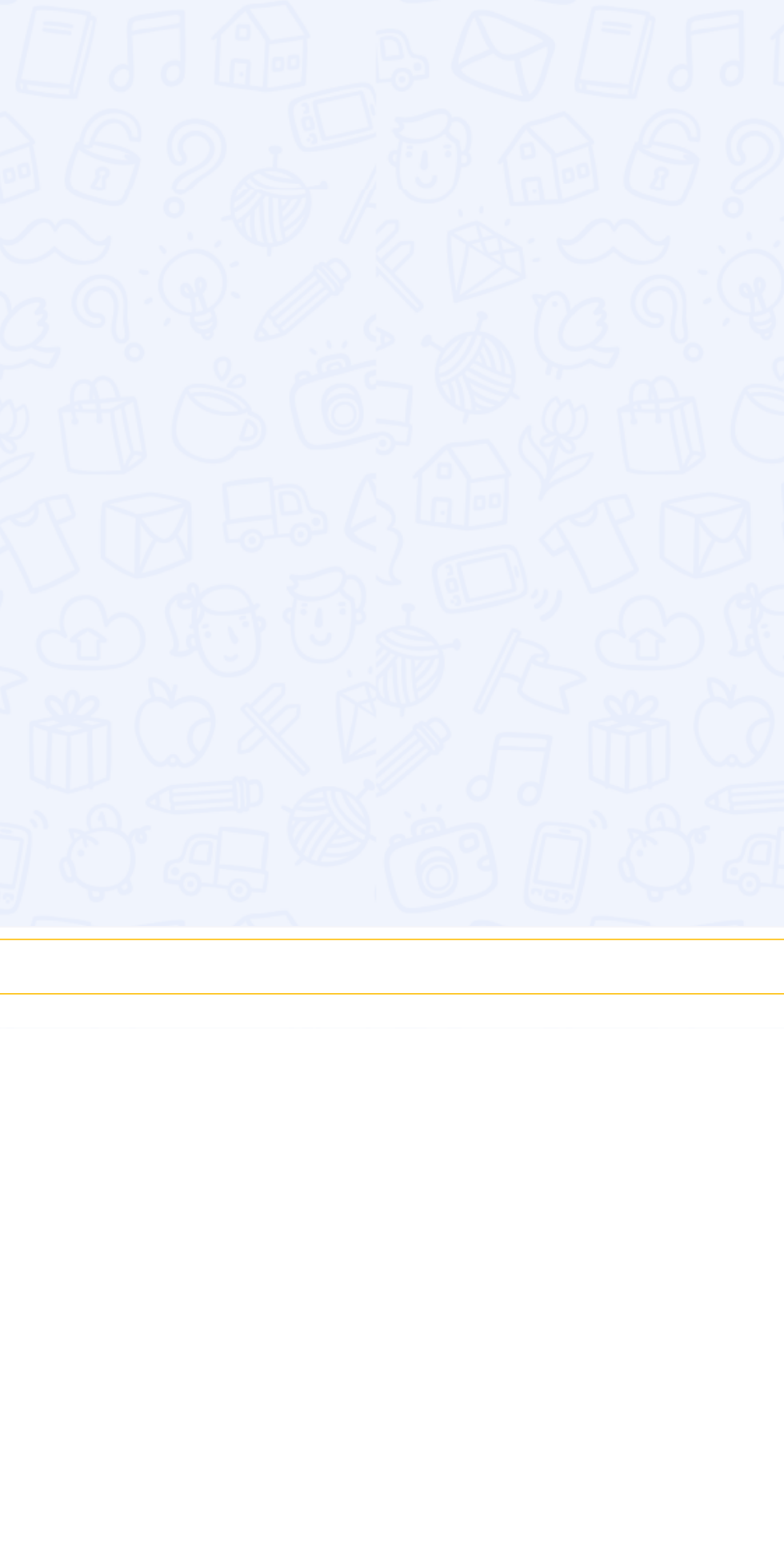
scroll to position [4, 0]
type textarea "Закінчилася*"
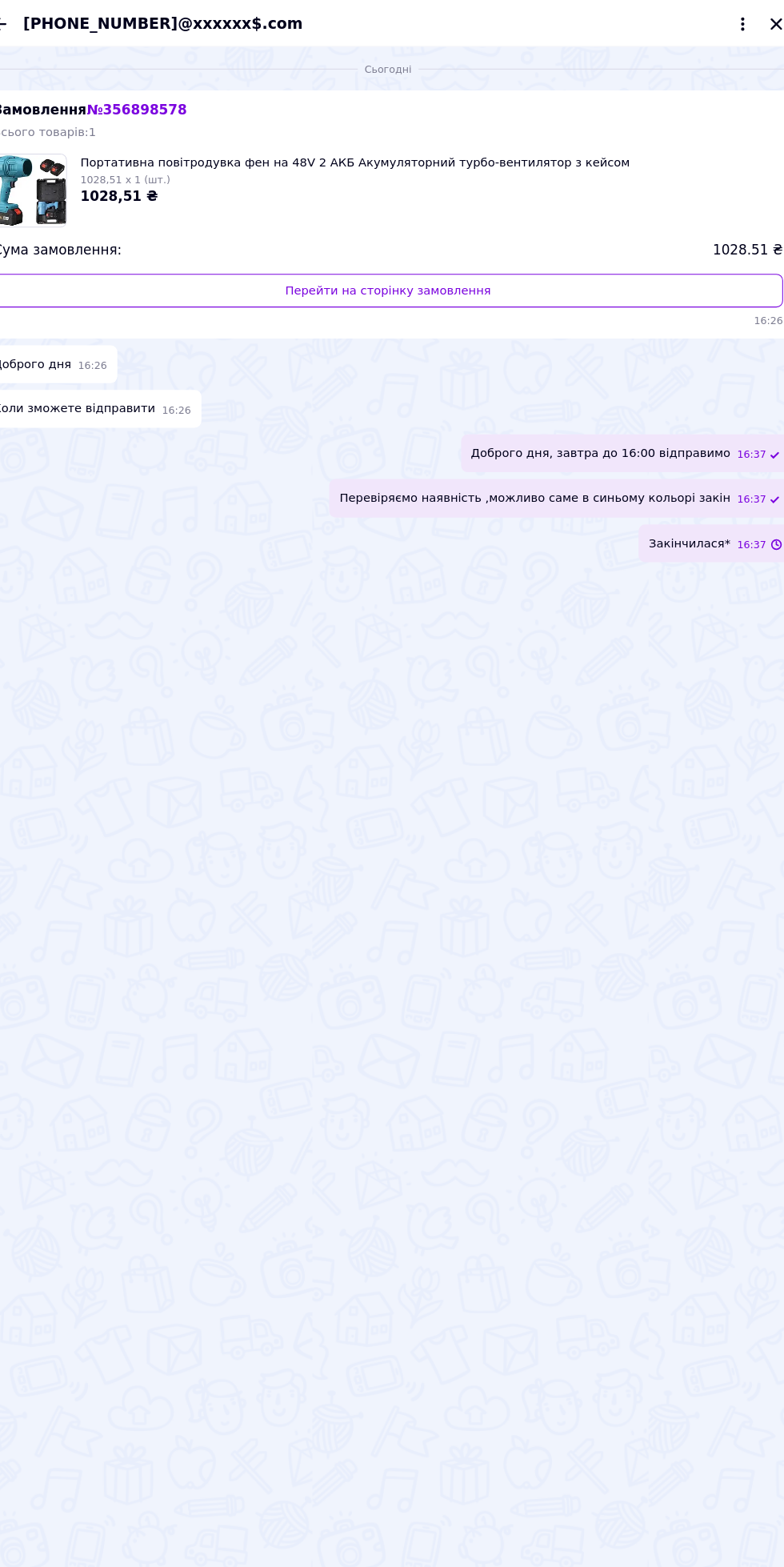
scroll to position [7844, 0]
